Goal: Information Seeking & Learning: Learn about a topic

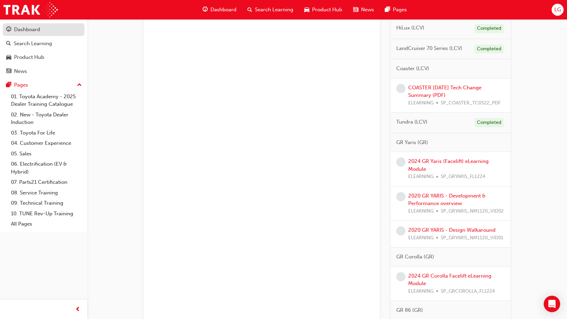
scroll to position [530, 0]
click at [43, 34] on link "Dashboard" at bounding box center [44, 29] width 82 height 13
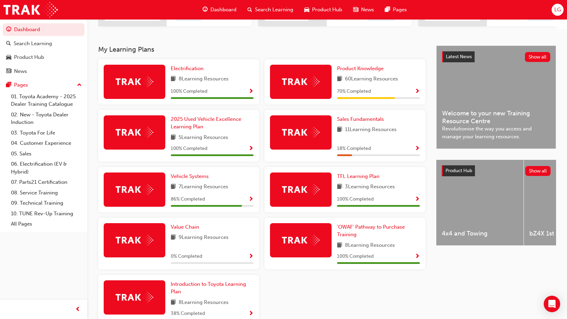
scroll to position [137, 0]
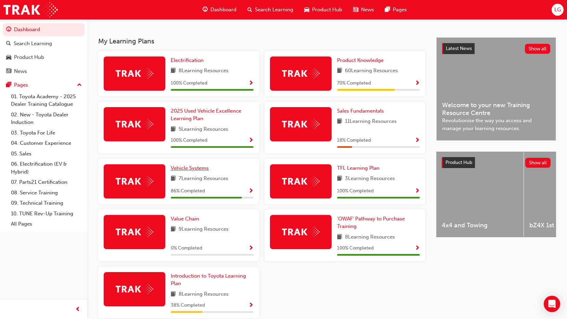
click at [204, 169] on span "Vehicle Systems" at bounding box center [190, 168] width 38 height 6
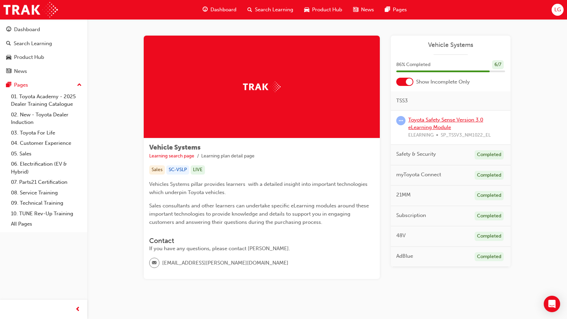
click at [432, 125] on link "Toyota Safety Sense Version 3.0 eLearning Module" at bounding box center [445, 124] width 75 height 14
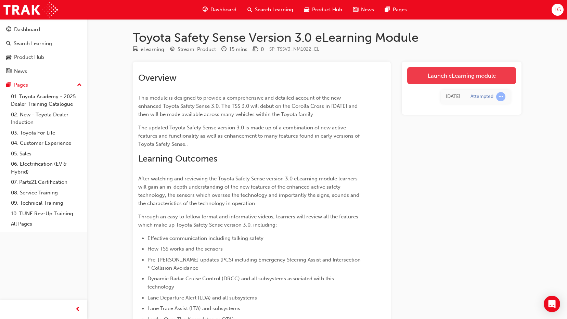
click at [431, 79] on link "Launch eLearning module" at bounding box center [461, 75] width 109 height 17
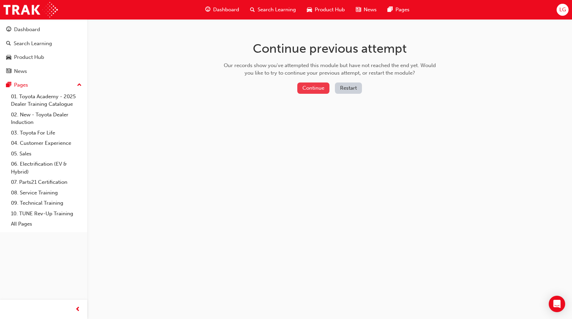
click at [320, 86] on button "Continue" at bounding box center [313, 87] width 32 height 11
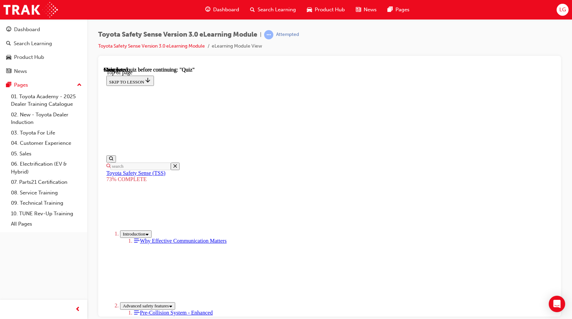
scroll to position [101, 0]
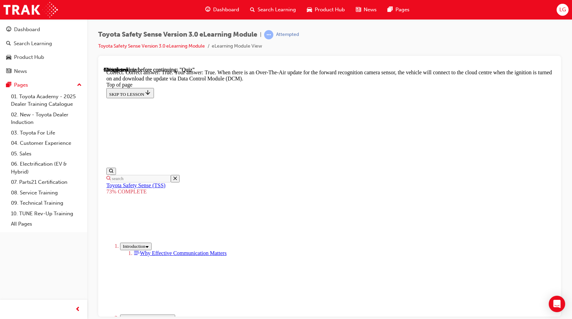
scroll to position [138, 0]
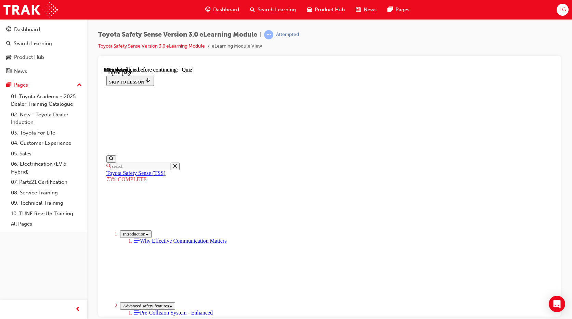
scroll to position [127, 0]
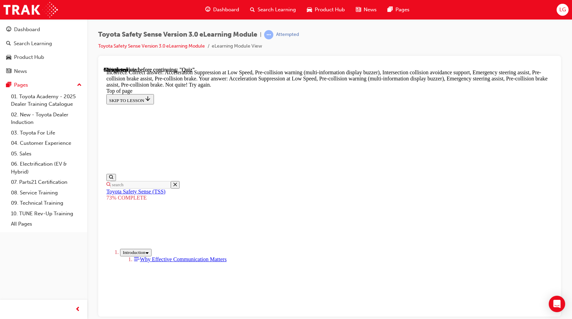
scroll to position [285, 0]
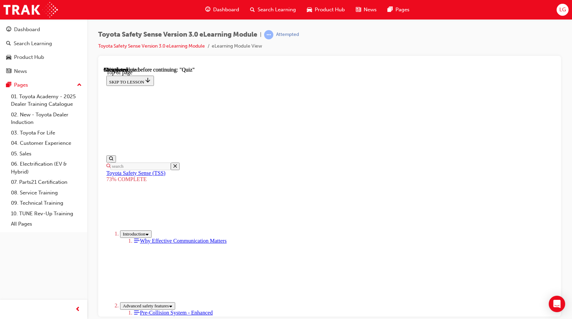
scroll to position [128, 0]
